Goal: Information Seeking & Learning: Learn about a topic

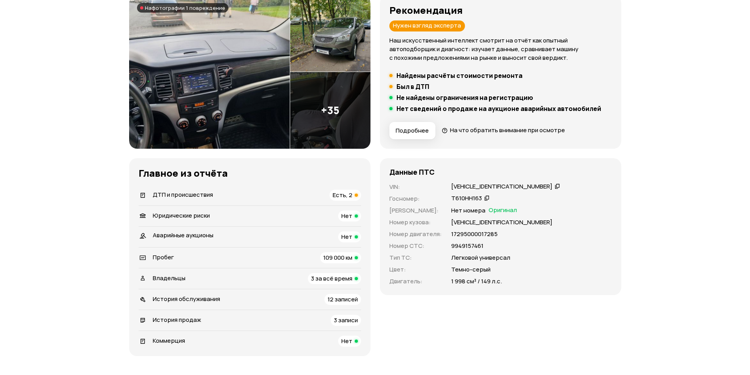
scroll to position [118, 0]
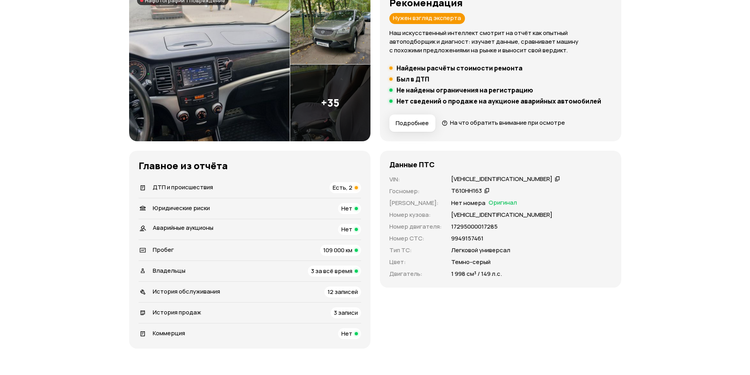
click at [341, 187] on span "Есть, 2" at bounding box center [343, 188] width 20 height 8
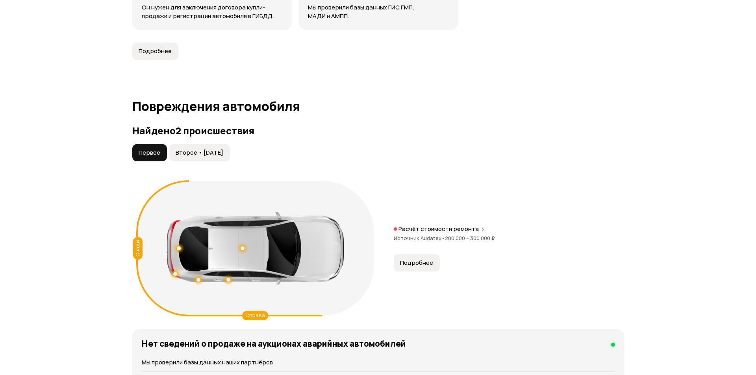
scroll to position [816, 0]
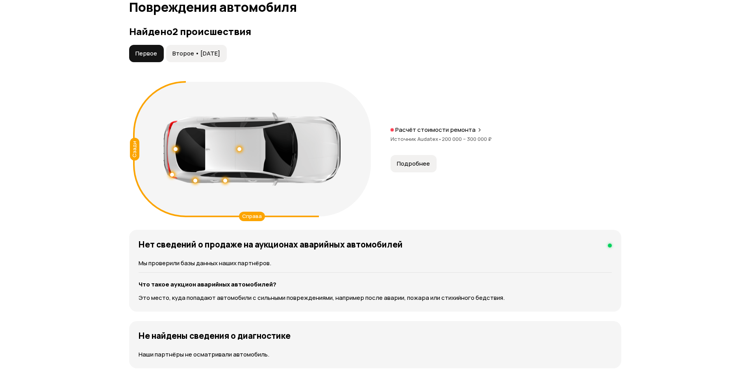
click at [406, 171] on button "Подробнее" at bounding box center [414, 163] width 46 height 17
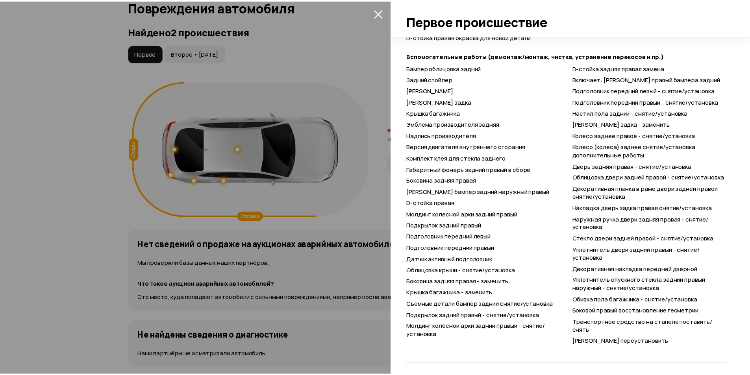
scroll to position [397, 0]
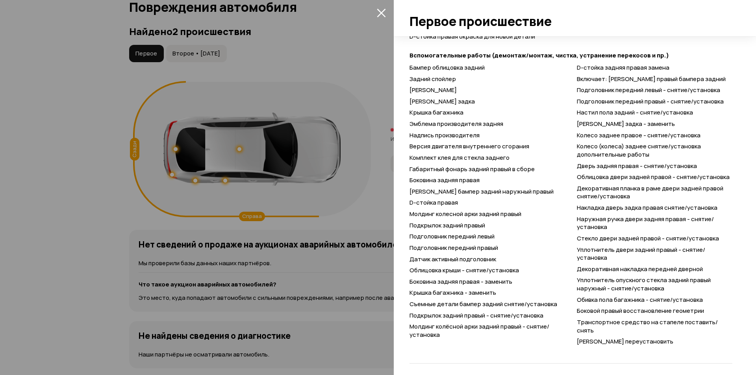
click at [25, 184] on div at bounding box center [378, 187] width 756 height 375
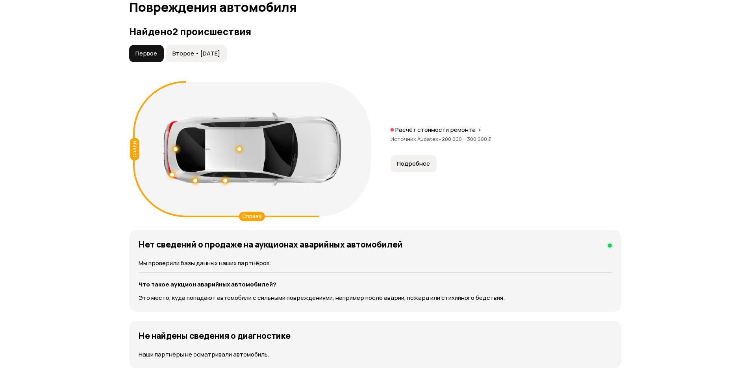
scroll to position [777, 0]
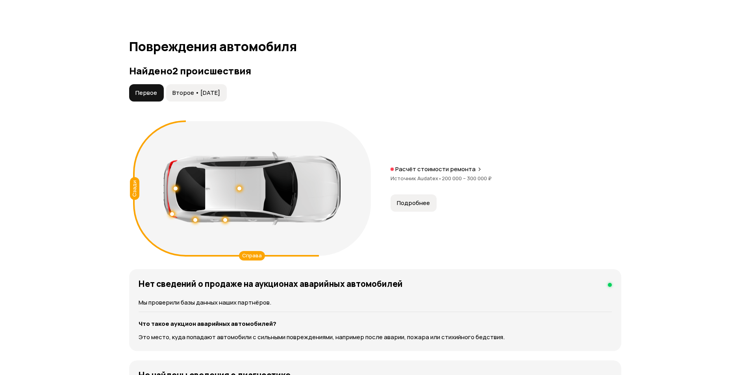
click at [214, 96] on span "Второе • [DATE]" at bounding box center [197, 93] width 48 height 8
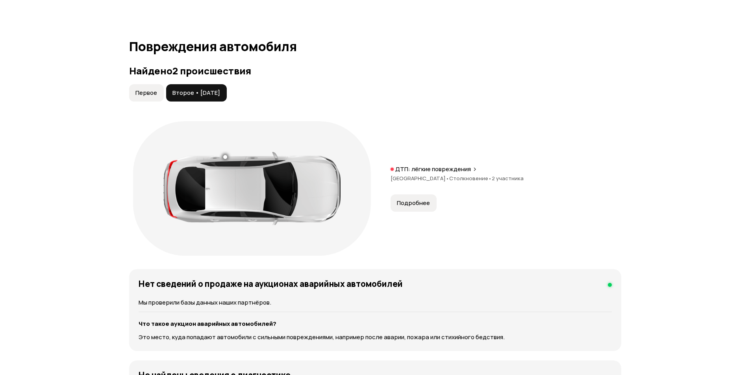
click at [143, 95] on span "Первое" at bounding box center [147, 93] width 22 height 8
